Goal: Information Seeking & Learning: Learn about a topic

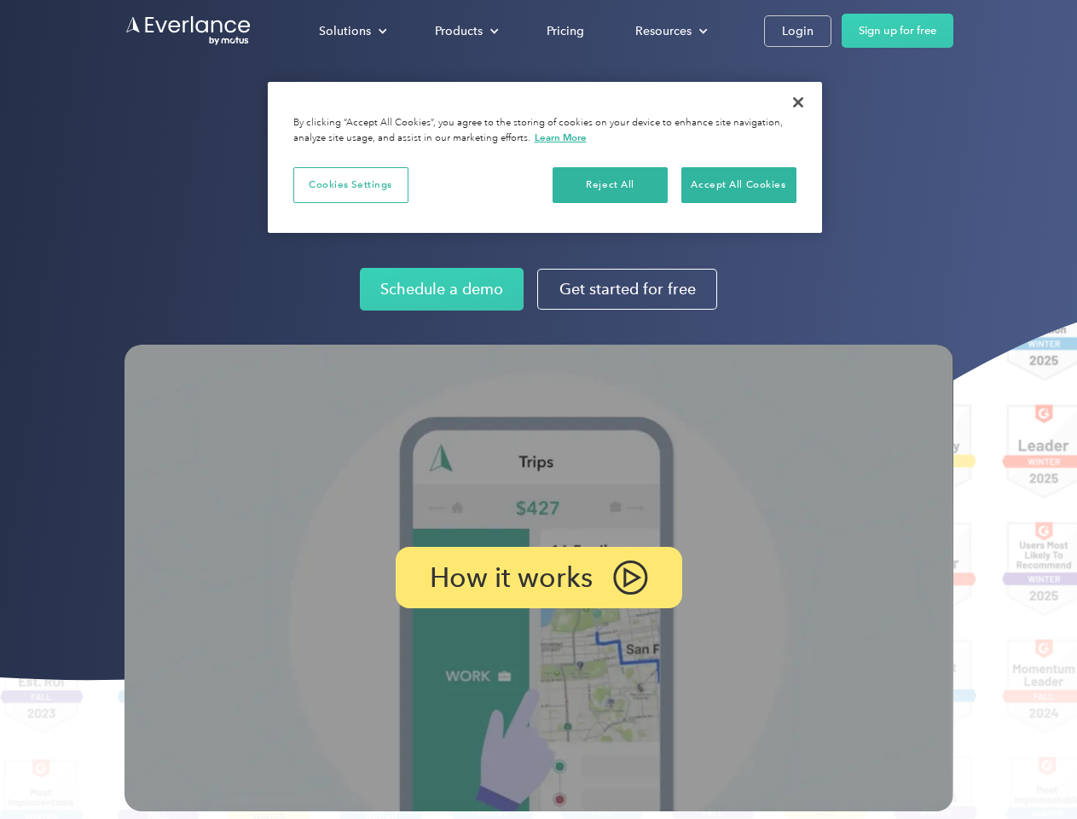
click at [538, 409] on img at bounding box center [539, 578] width 829 height 467
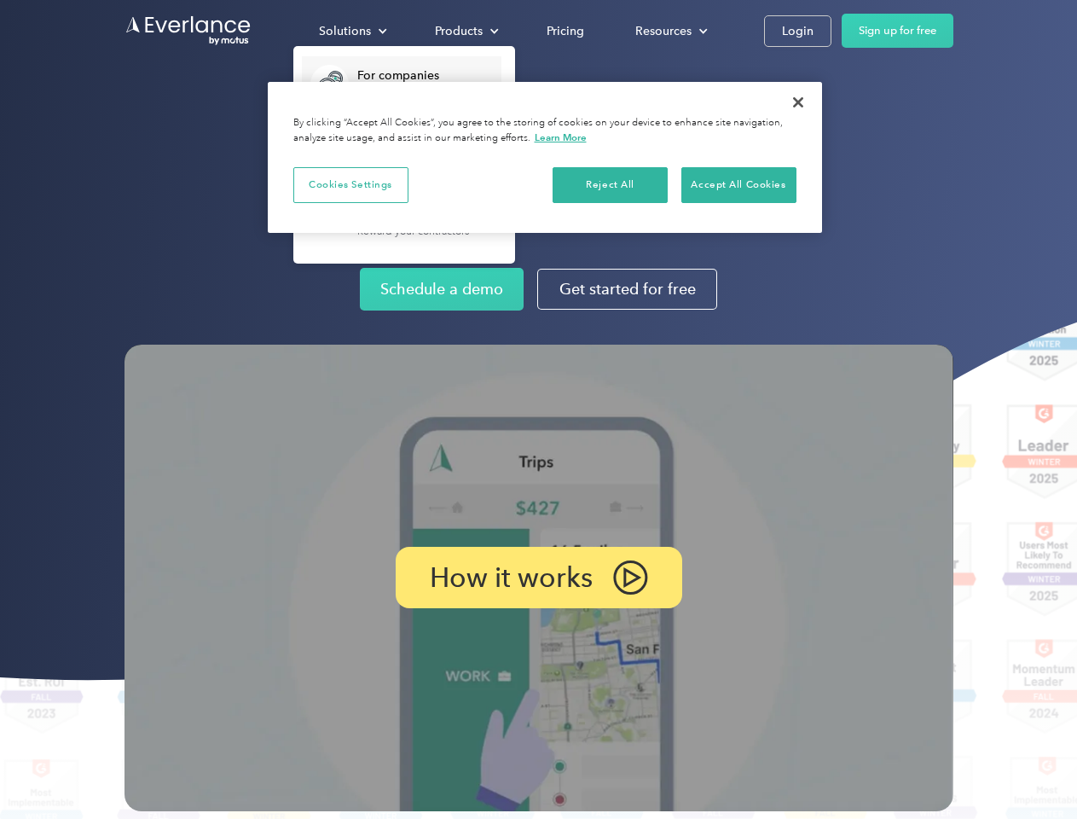
click at [352, 31] on div "Solutions" at bounding box center [345, 30] width 52 height 21
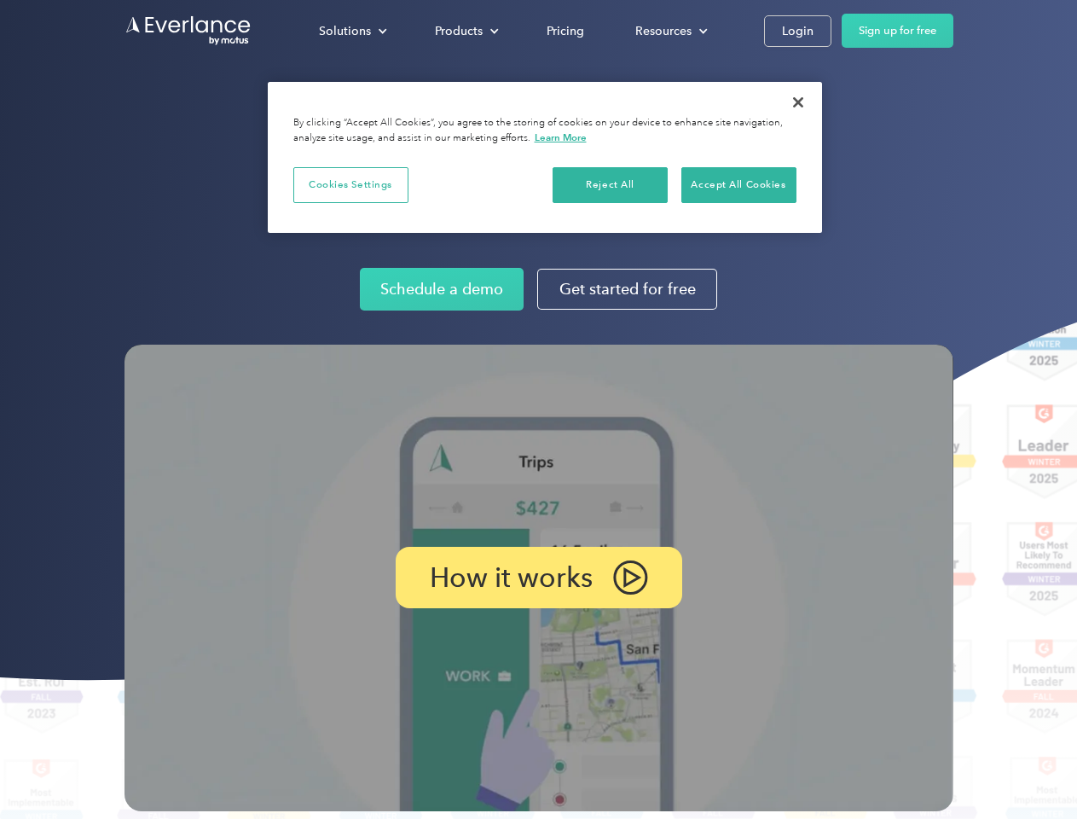
click at [465, 31] on div "Products" at bounding box center [459, 30] width 48 height 21
click at [670, 31] on div "Resources" at bounding box center [664, 30] width 56 height 21
click at [538, 578] on p "How it works" at bounding box center [511, 577] width 163 height 20
click at [351, 184] on button "Cookies Settings" at bounding box center [350, 185] width 115 height 36
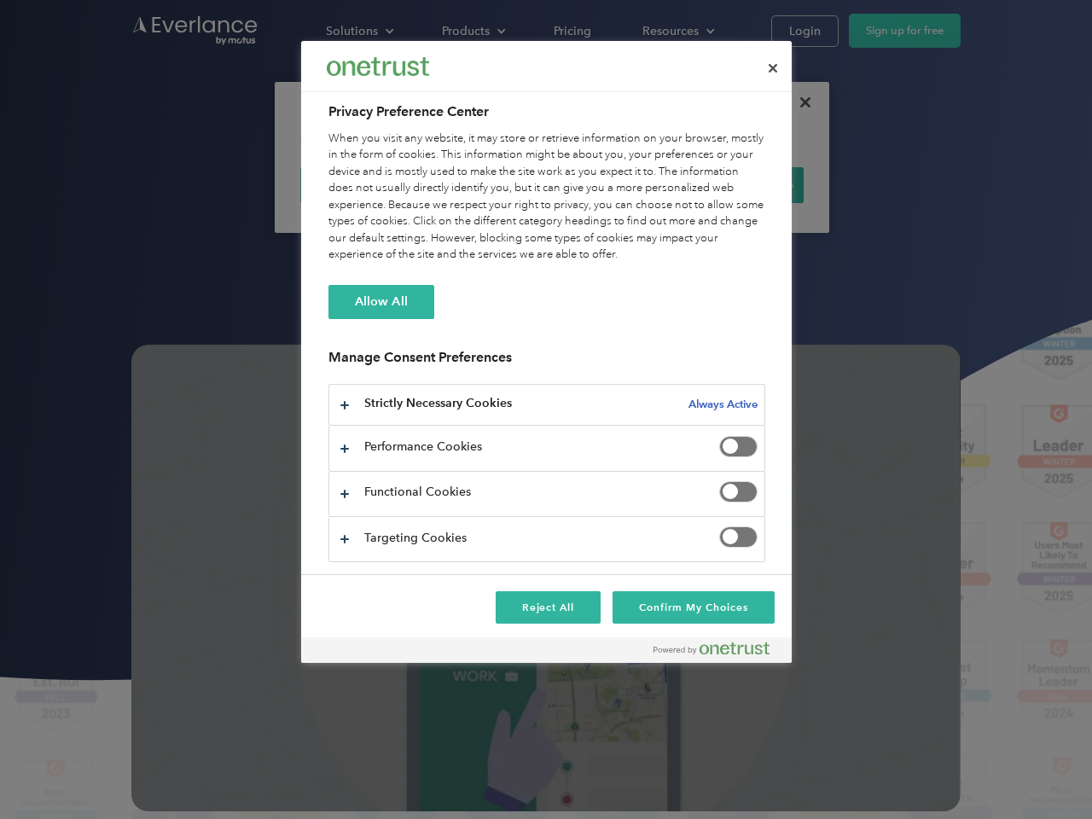
click at [611, 184] on div "When you visit any website, it may store or retrieve information on your browse…" at bounding box center [546, 197] width 437 height 133
click at [739, 184] on div "When you visit any website, it may store or retrieve information on your browse…" at bounding box center [546, 197] width 437 height 133
click at [799, 102] on div at bounding box center [546, 409] width 1092 height 819
